Goal: Browse casually: Explore the website without a specific task or goal

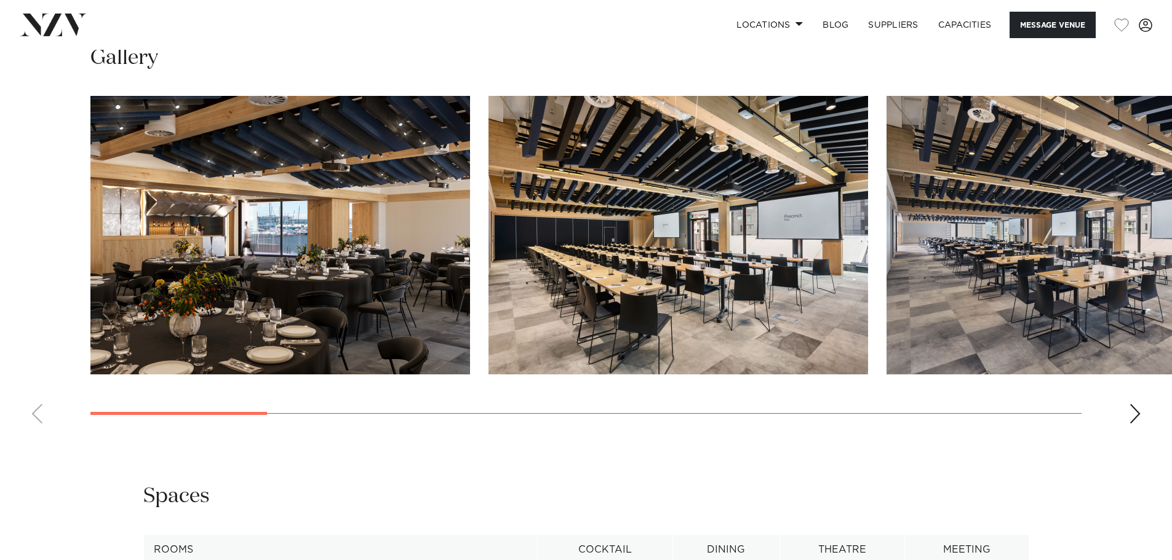
scroll to position [1230, 0]
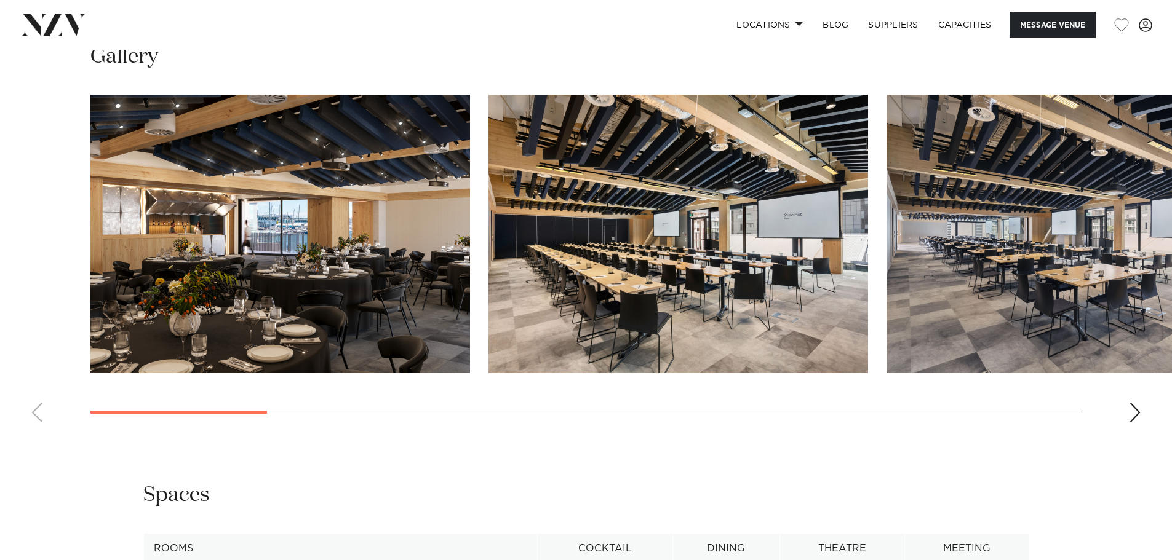
click at [1123, 405] on swiper-container at bounding box center [586, 264] width 1172 height 338
click at [1146, 414] on swiper-container at bounding box center [586, 264] width 1172 height 338
click at [1137, 414] on div "Next slide" at bounding box center [1134, 413] width 12 height 20
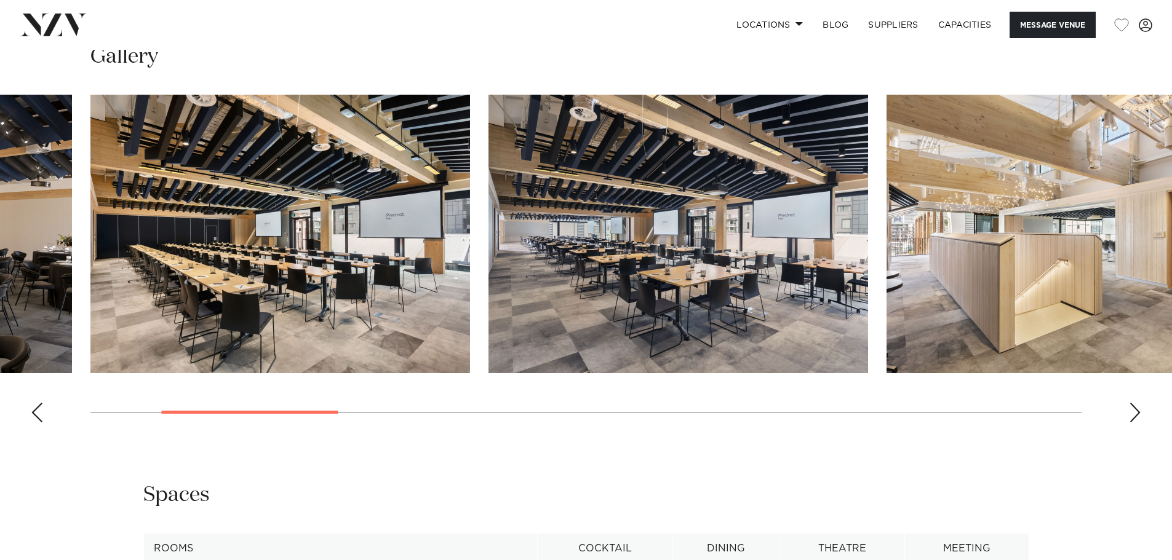
click at [1132, 414] on div "Next slide" at bounding box center [1134, 413] width 12 height 20
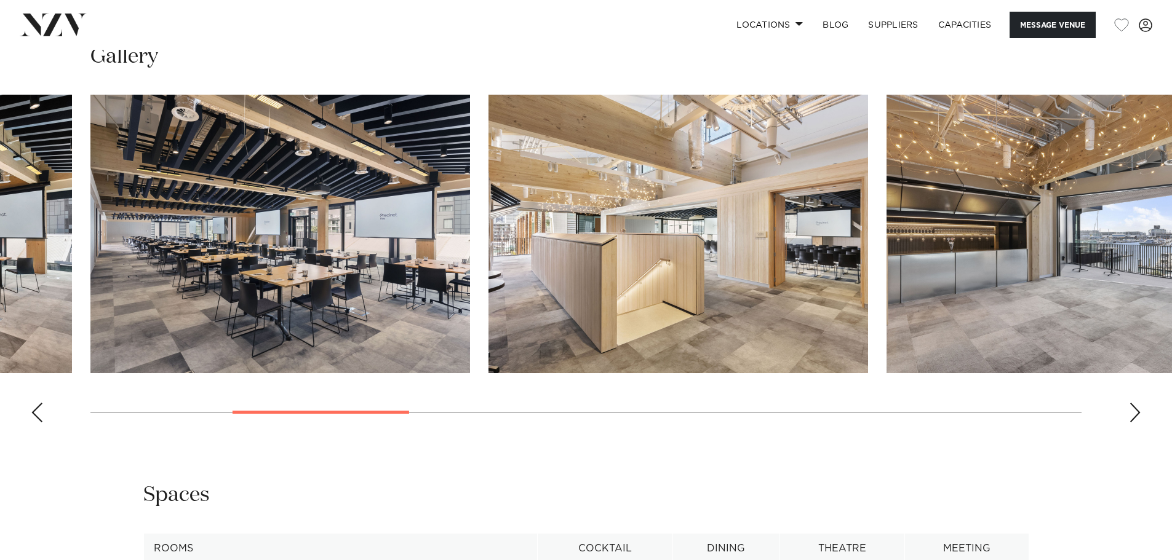
click at [1133, 413] on div "Next slide" at bounding box center [1134, 413] width 12 height 20
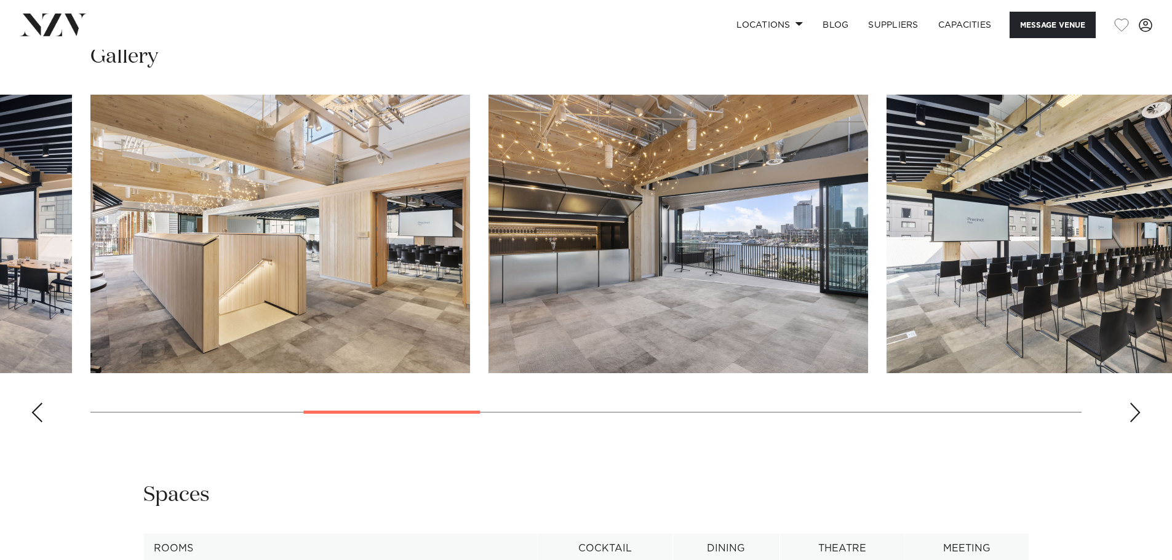
click at [1133, 413] on div "Next slide" at bounding box center [1134, 413] width 12 height 20
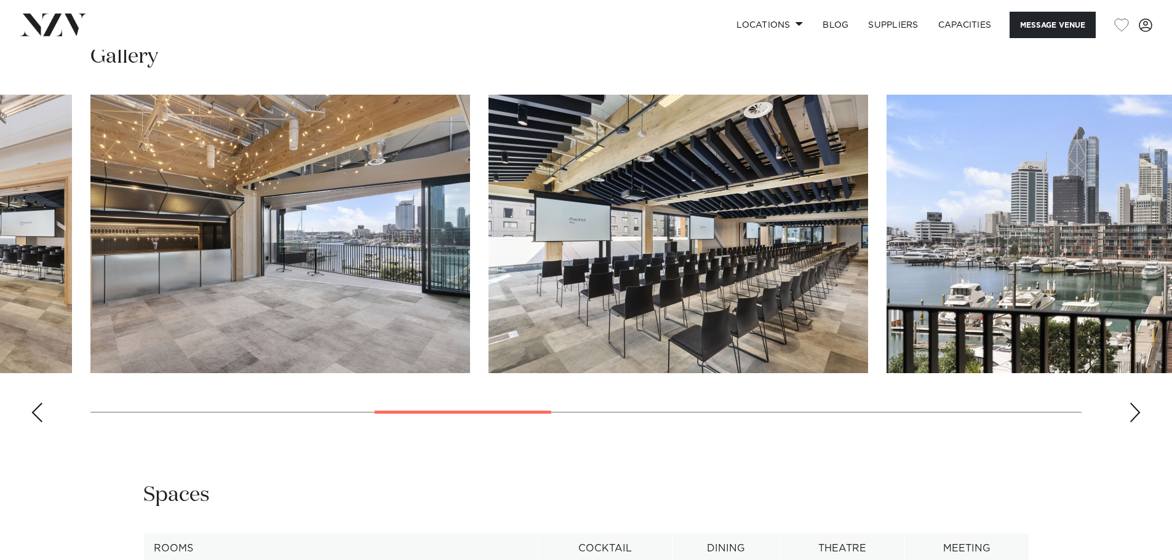
click at [30, 405] on swiper-container at bounding box center [586, 264] width 1172 height 338
click at [33, 411] on div "Previous slide" at bounding box center [37, 413] width 12 height 20
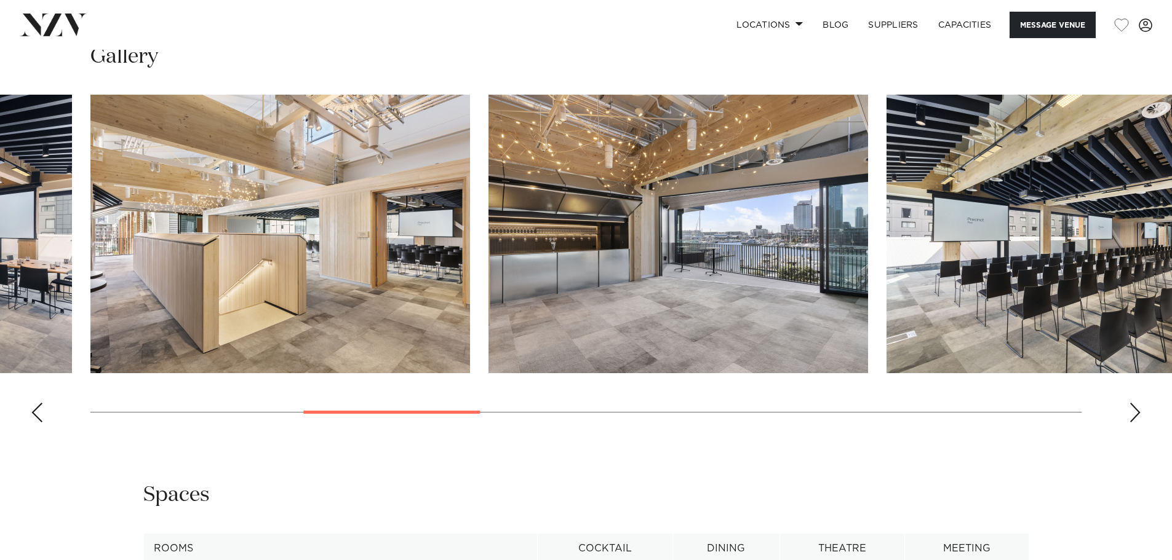
click at [33, 411] on div "Previous slide" at bounding box center [37, 413] width 12 height 20
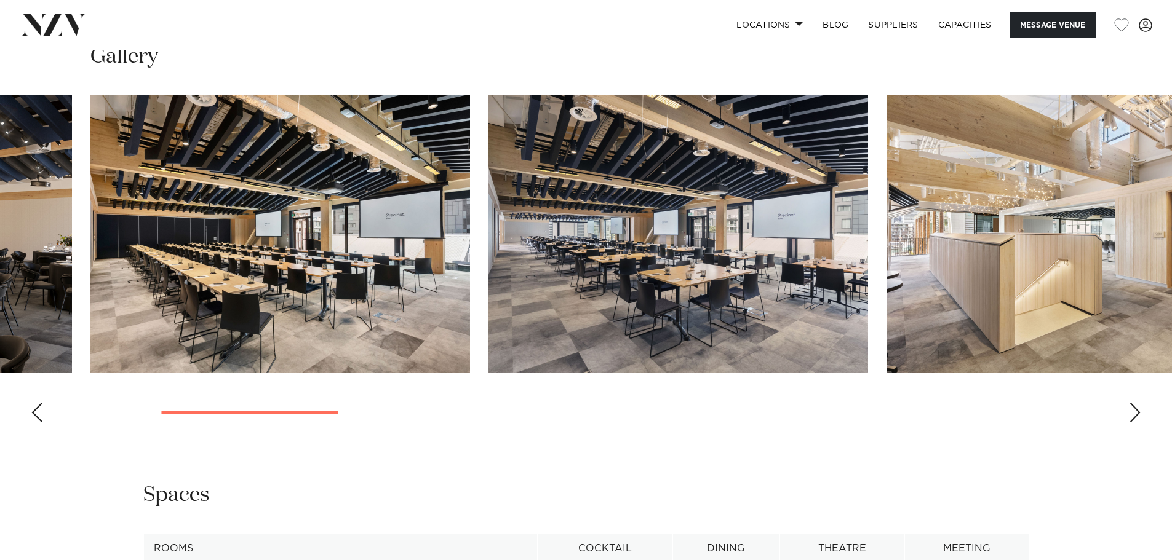
click at [33, 411] on div "Previous slide" at bounding box center [37, 413] width 12 height 20
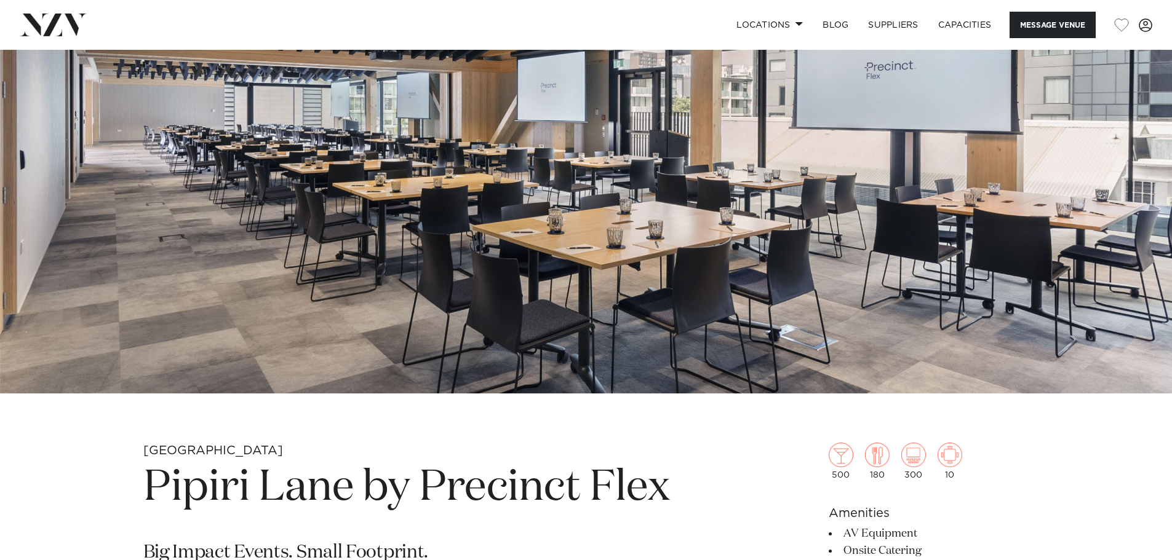
scroll to position [123, 0]
